Goal: Use online tool/utility: Utilize a website feature to perform a specific function

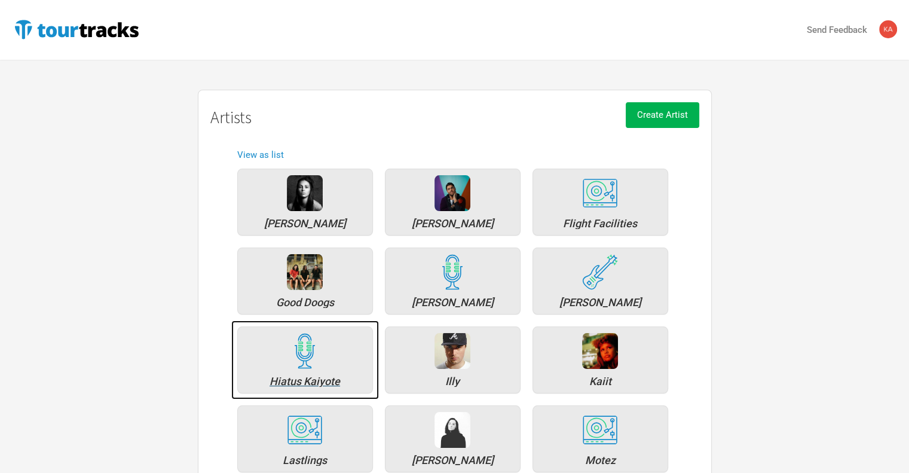
click at [301, 357] on img at bounding box center [305, 351] width 36 height 36
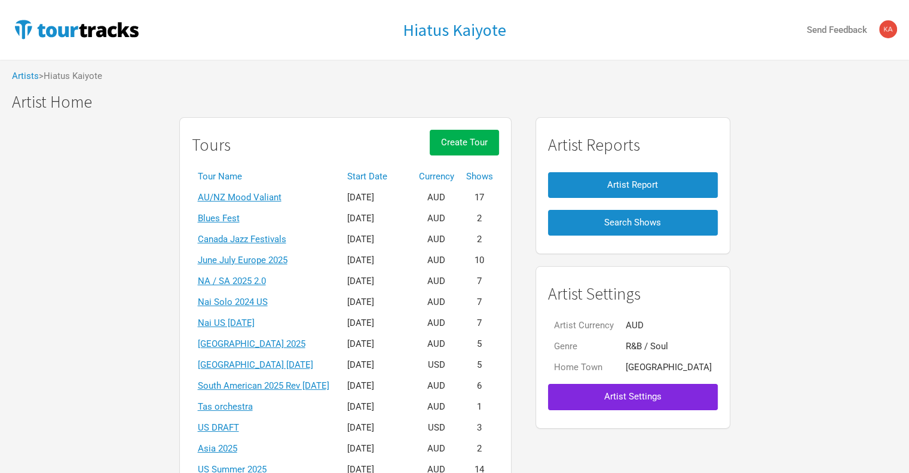
click at [385, 169] on th "Start Date" at bounding box center [377, 176] width 72 height 21
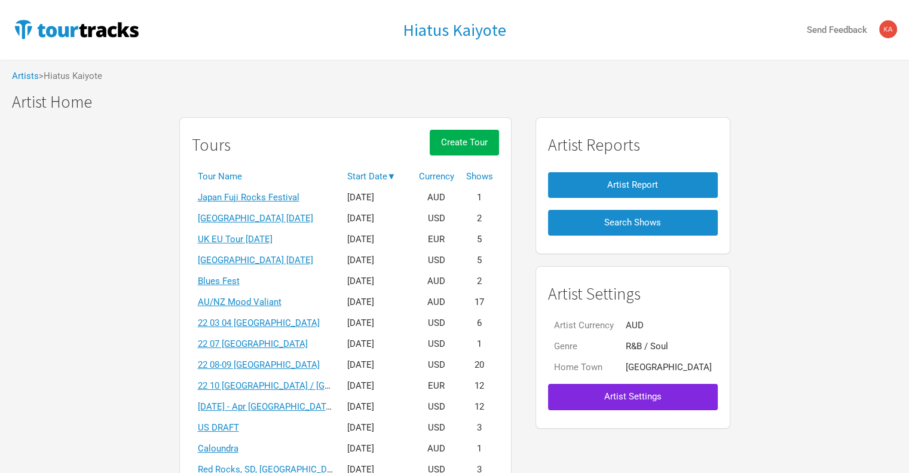
click at [385, 169] on th "Start Date ▼" at bounding box center [377, 176] width 72 height 21
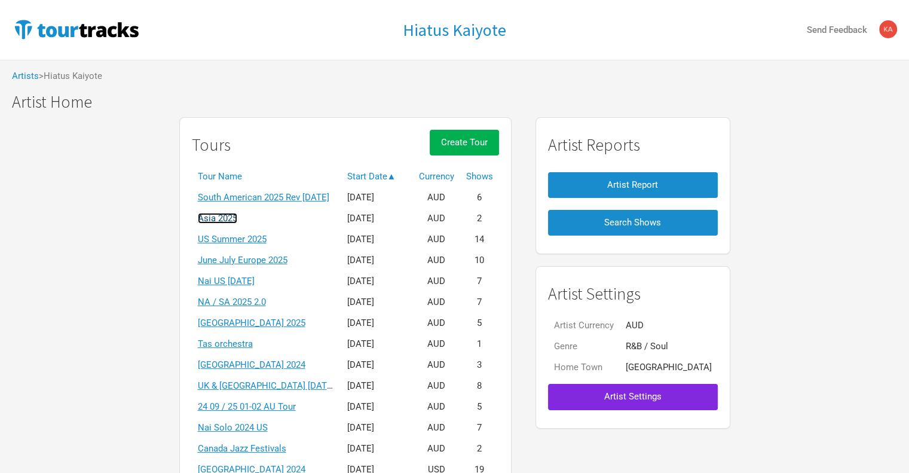
click at [237, 216] on link "Asia 2025" at bounding box center [217, 218] width 39 height 11
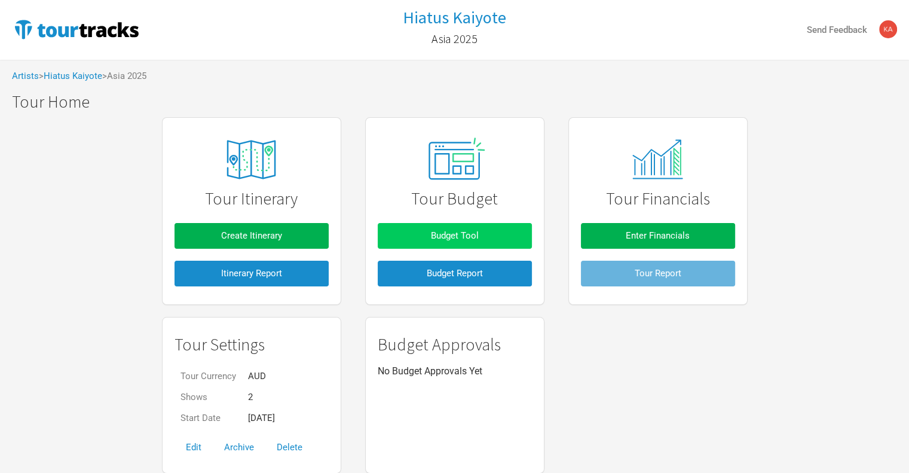
click at [470, 236] on span "Budget Tool" at bounding box center [455, 235] width 48 height 11
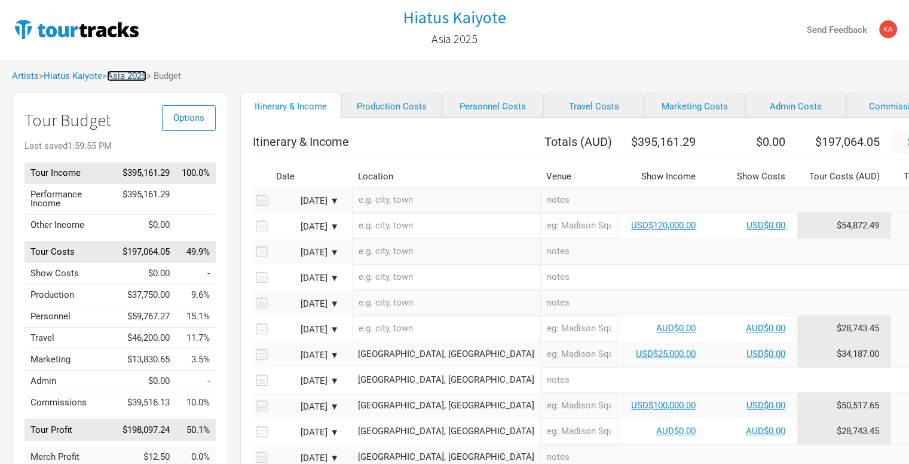
click at [136, 75] on link "Asia 2025" at bounding box center [126, 76] width 39 height 11
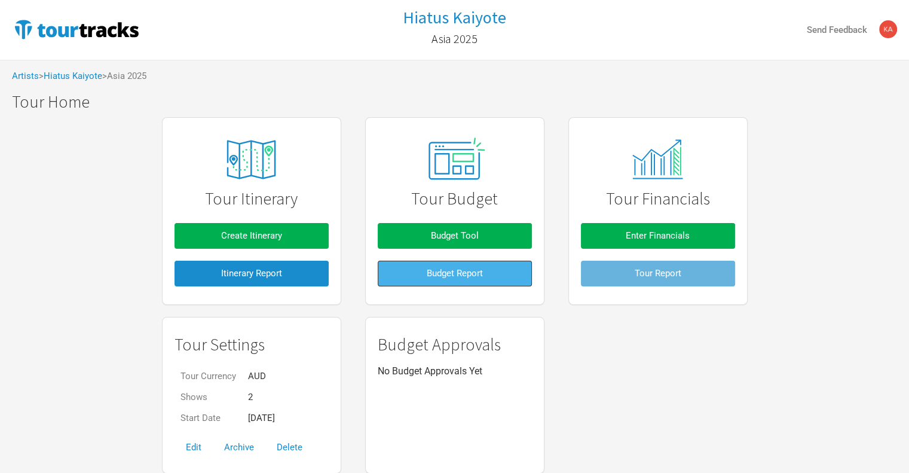
click at [454, 266] on button "Budget Report" at bounding box center [455, 274] width 154 height 26
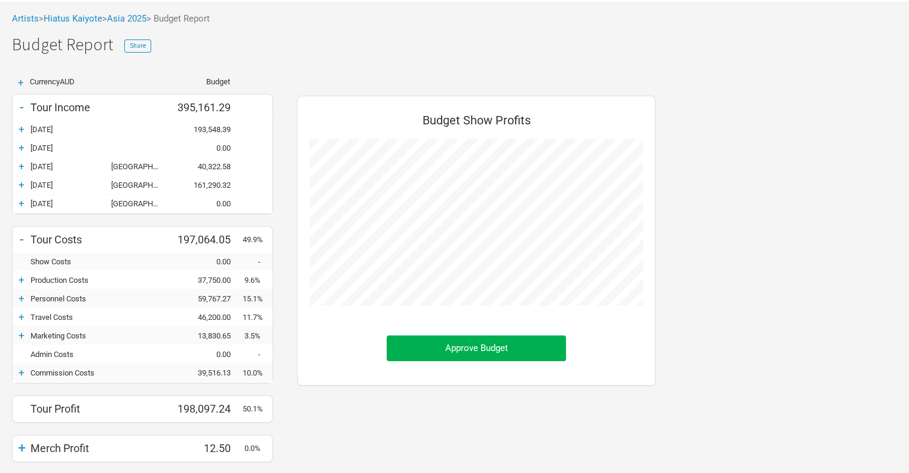
scroll to position [119, 0]
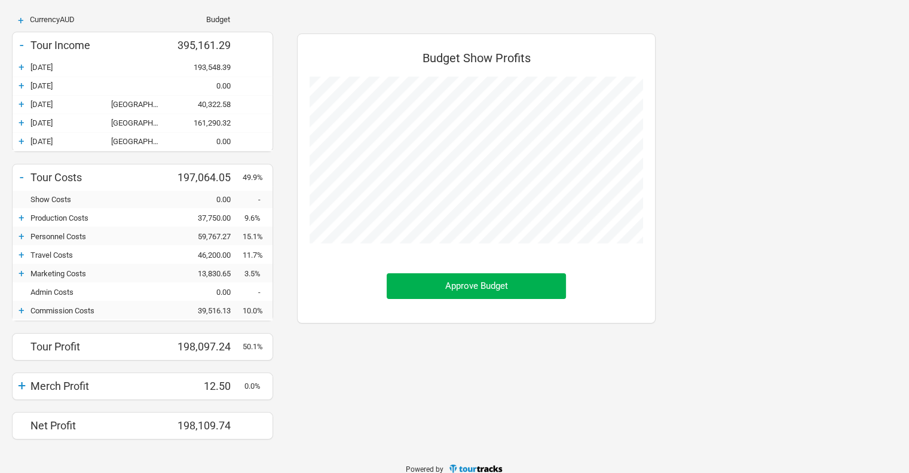
click at [23, 256] on div "+" at bounding box center [22, 255] width 18 height 12
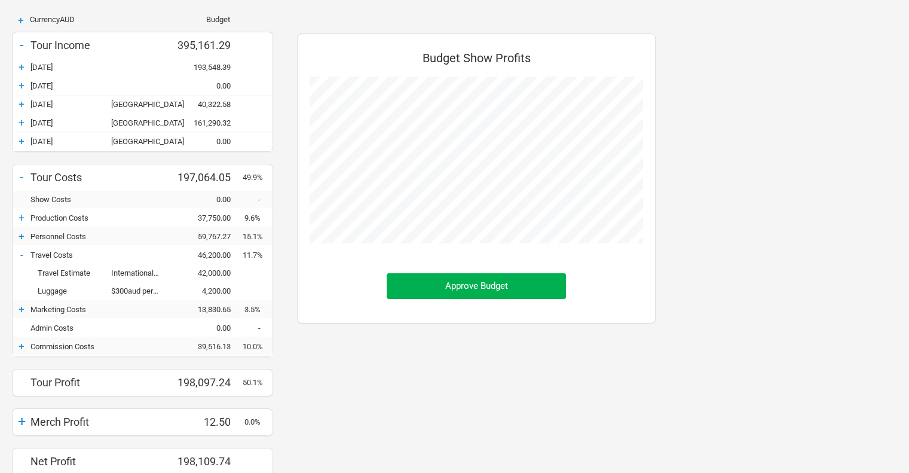
scroll to position [456, 382]
click at [19, 238] on div "+" at bounding box center [22, 236] width 18 height 12
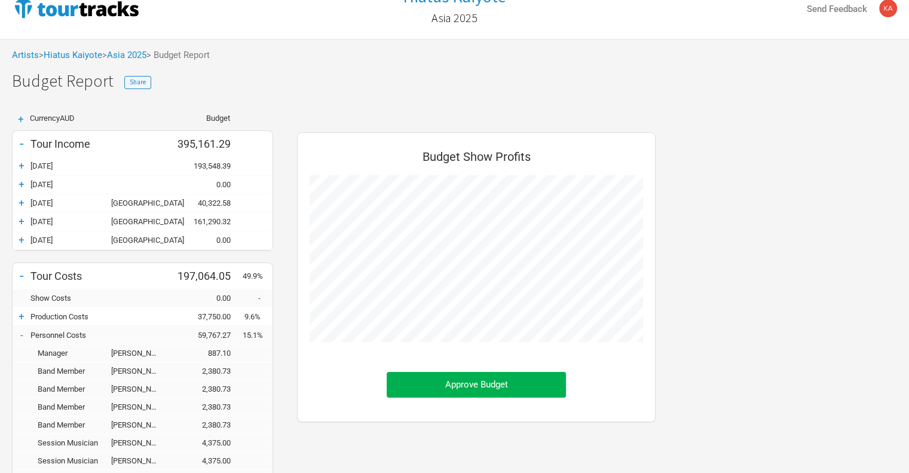
scroll to position [0, 0]
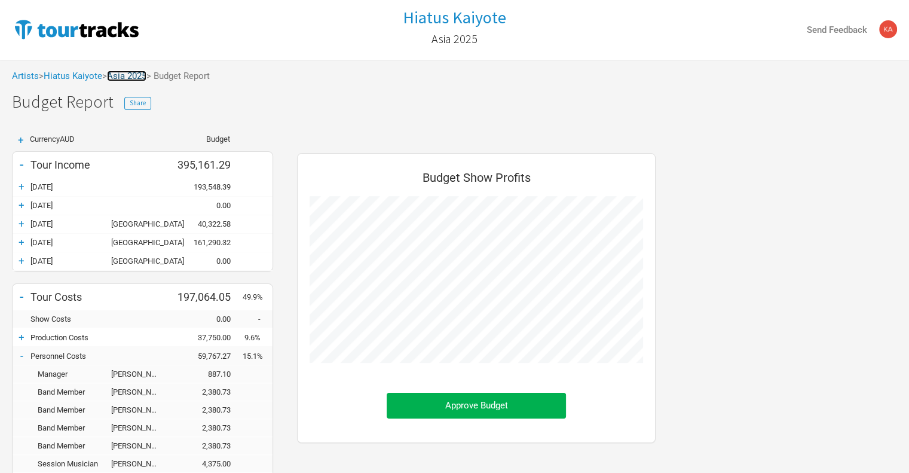
click at [143, 76] on link "Asia 2025" at bounding box center [126, 76] width 39 height 11
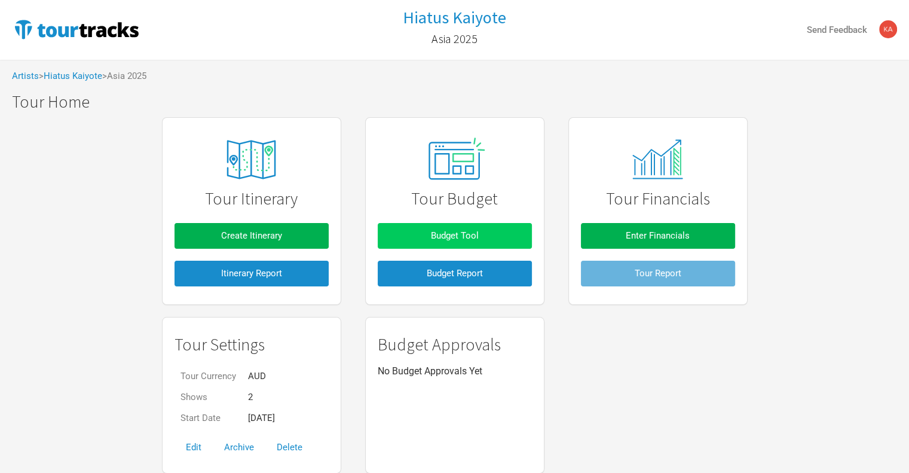
click at [445, 232] on span "Budget Tool" at bounding box center [455, 235] width 48 height 11
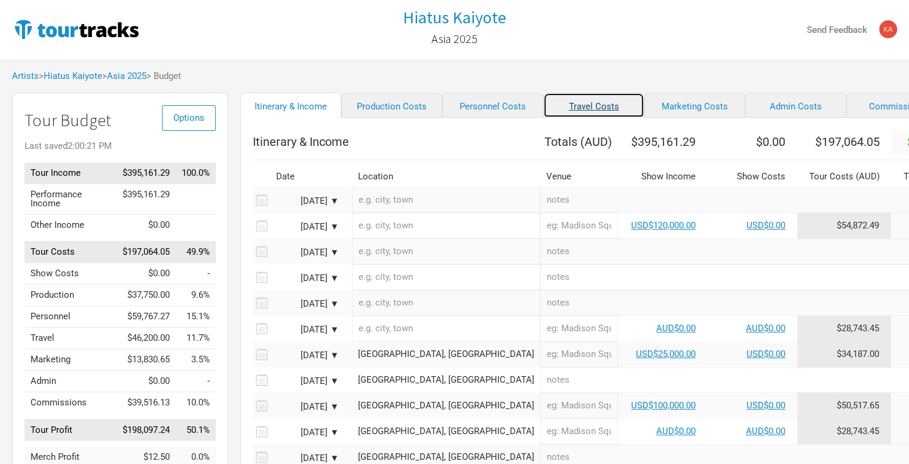
click at [549, 106] on link "Travel Costs" at bounding box center [593, 105] width 101 height 25
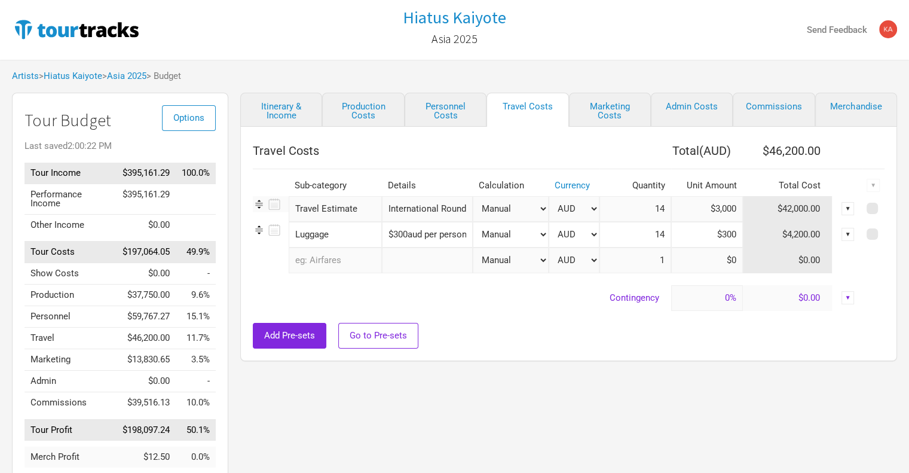
click at [416, 216] on input "International Round Trip" at bounding box center [427, 209] width 91 height 26
drag, startPoint x: 416, startPoint y: 213, endPoint x: 523, endPoint y: 214, distance: 107.0
click at [523, 214] on tr "Travel Estimate 1 selection International Round Trip Manual # of Shows # of Sho…" at bounding box center [569, 209] width 632 height 26
